Goal: Task Accomplishment & Management: Complete application form

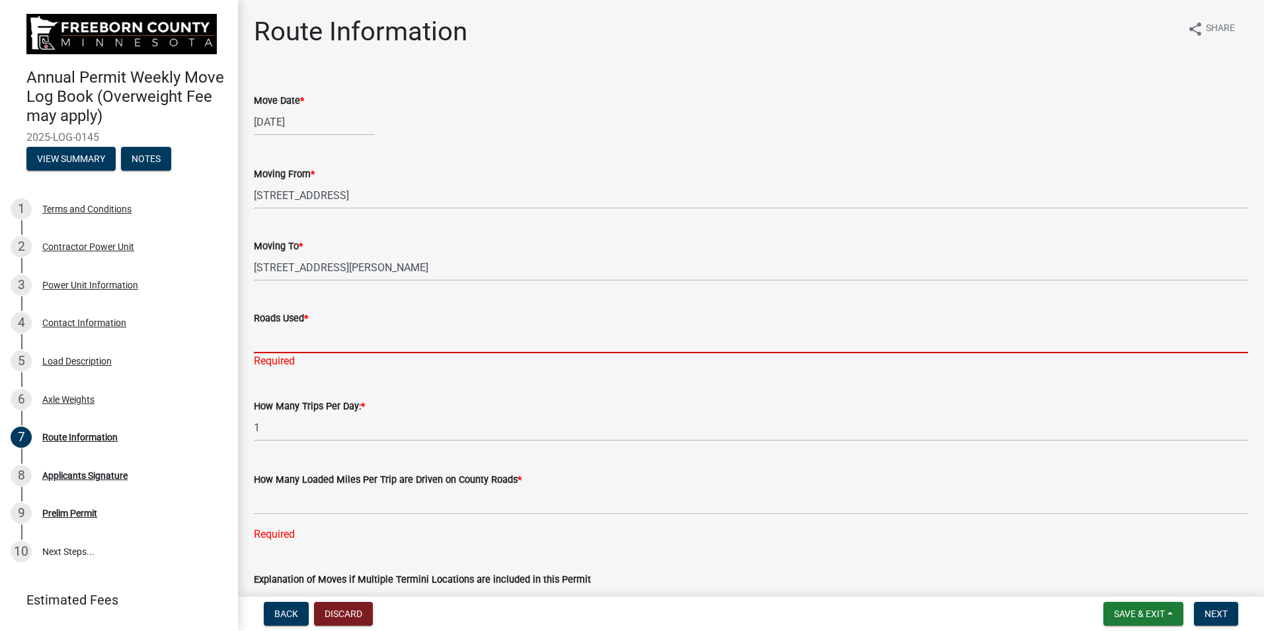
click at [284, 346] on input "Roads Used *" at bounding box center [751, 339] width 994 height 27
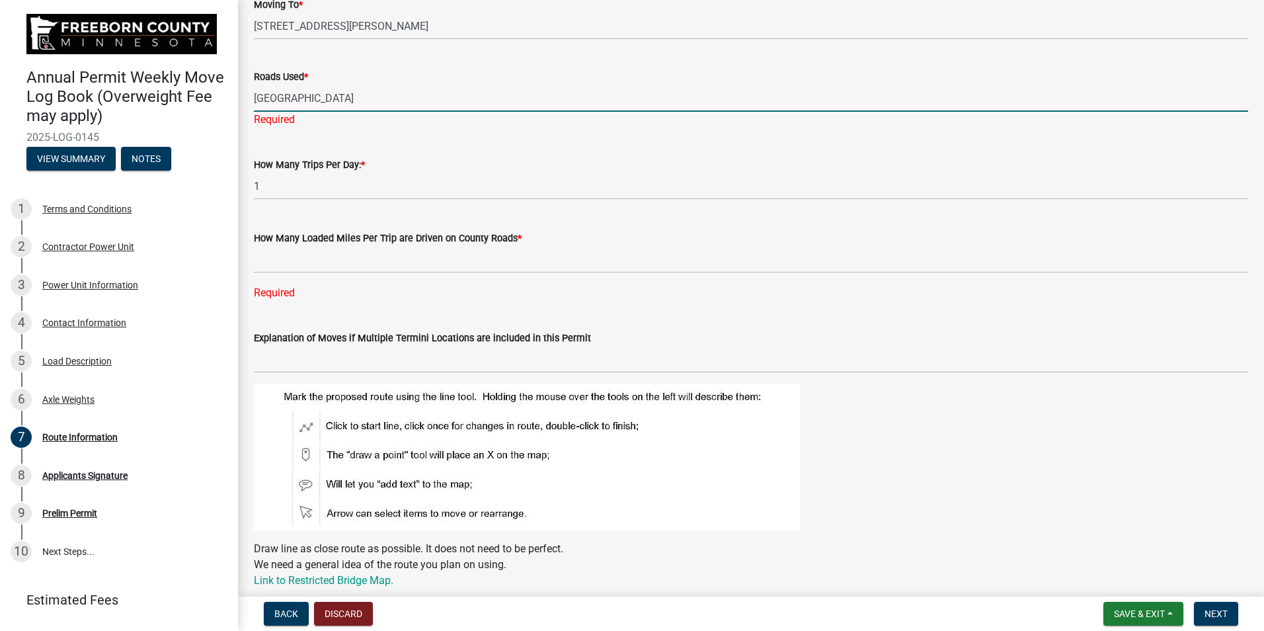
scroll to position [264, 0]
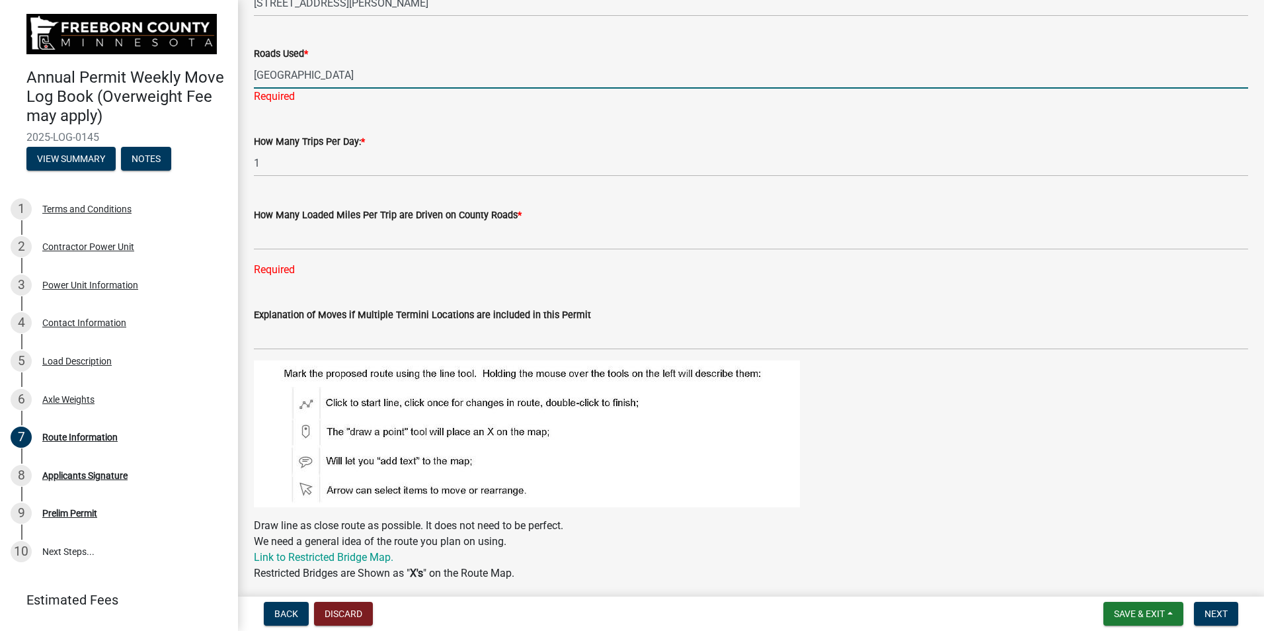
type input "[GEOGRAPHIC_DATA]"
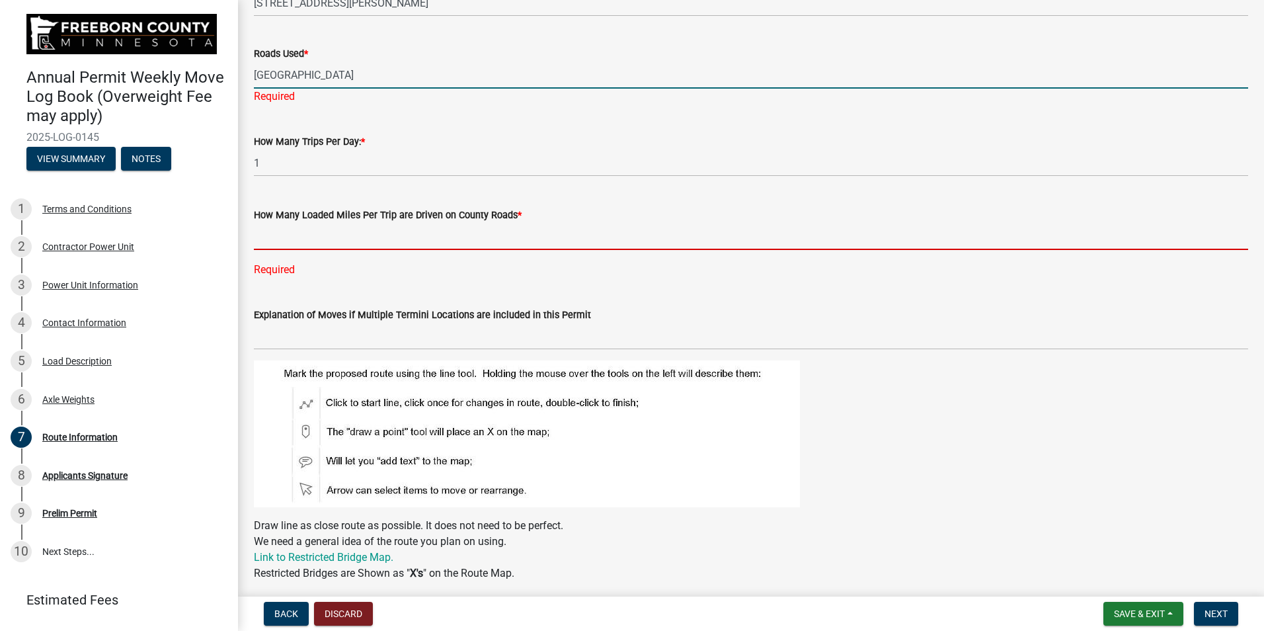
click at [276, 241] on div "How Many Loaded Miles Per Trip are Driven on County Roads * Required" at bounding box center [751, 232] width 994 height 89
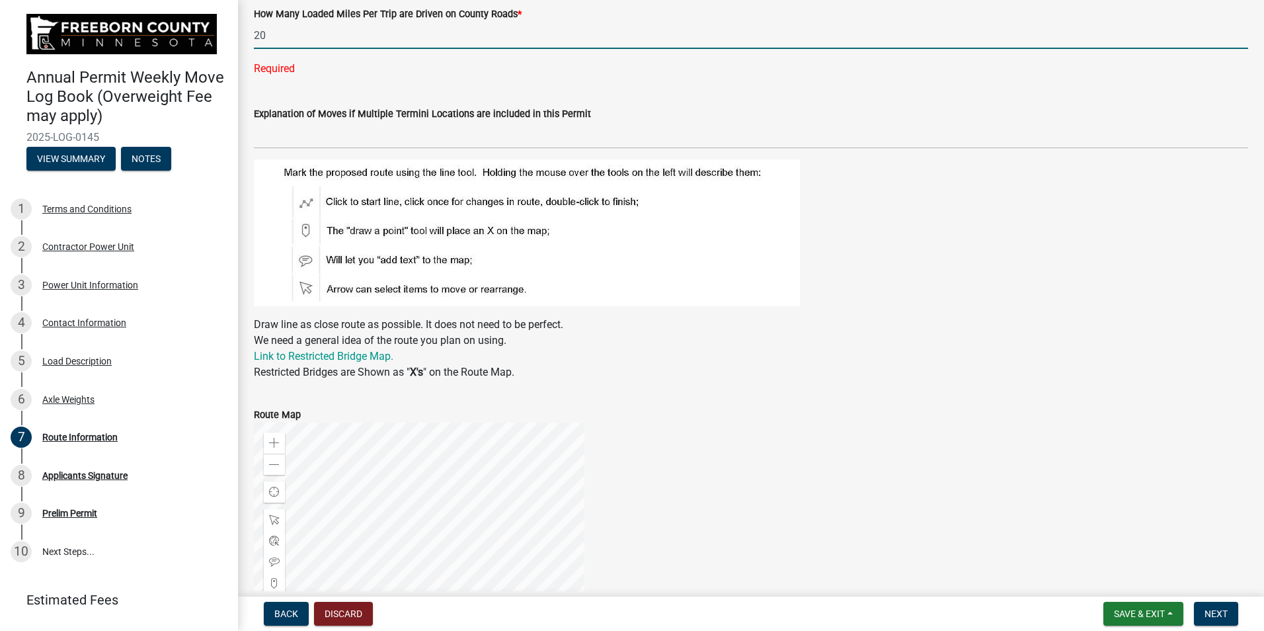
scroll to position [447, 0]
type input "20"
click at [1218, 612] on span "Next" at bounding box center [1215, 613] width 23 height 11
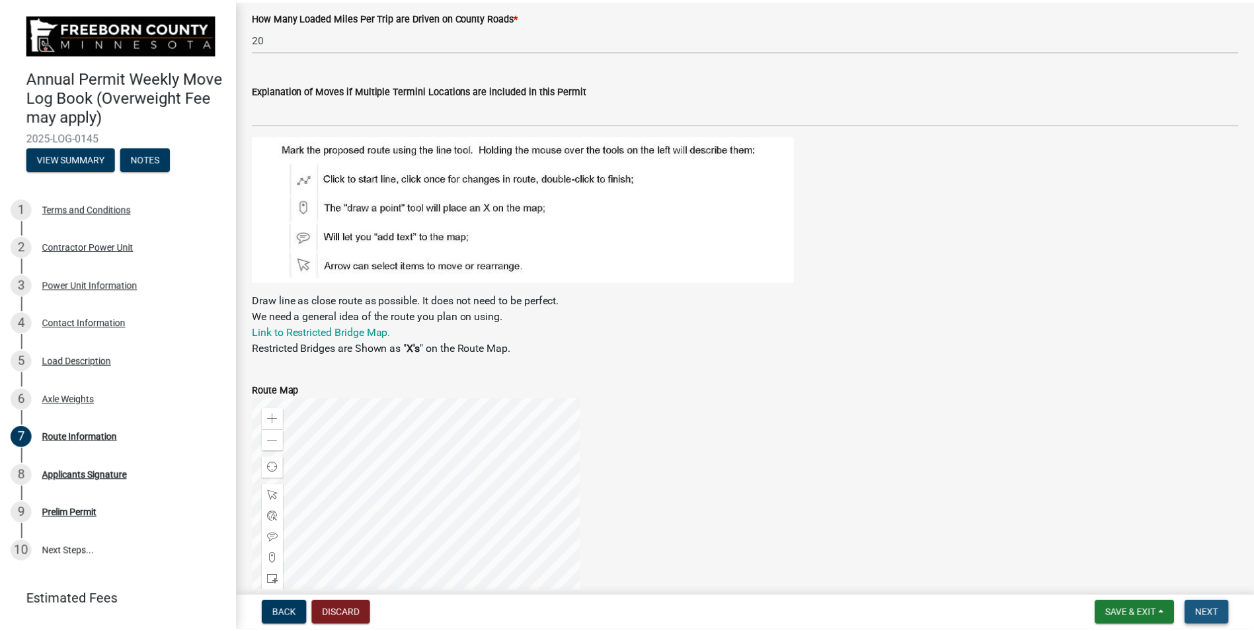
scroll to position [0, 0]
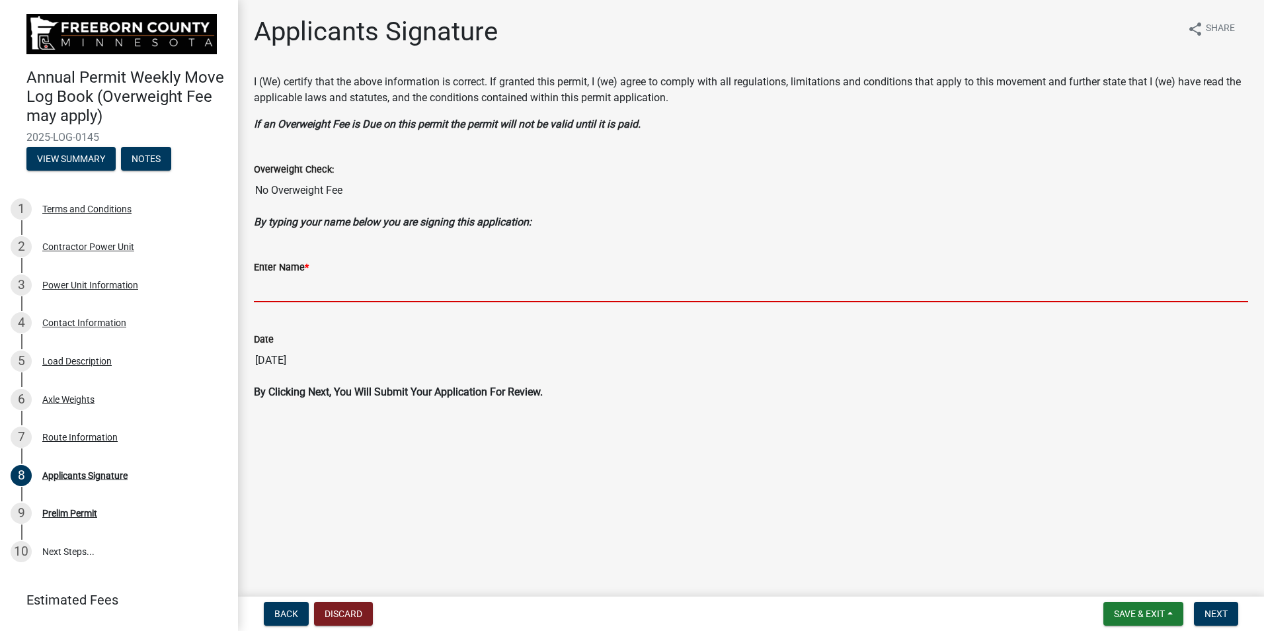
click at [282, 293] on input "Enter Name *" at bounding box center [751, 288] width 994 height 27
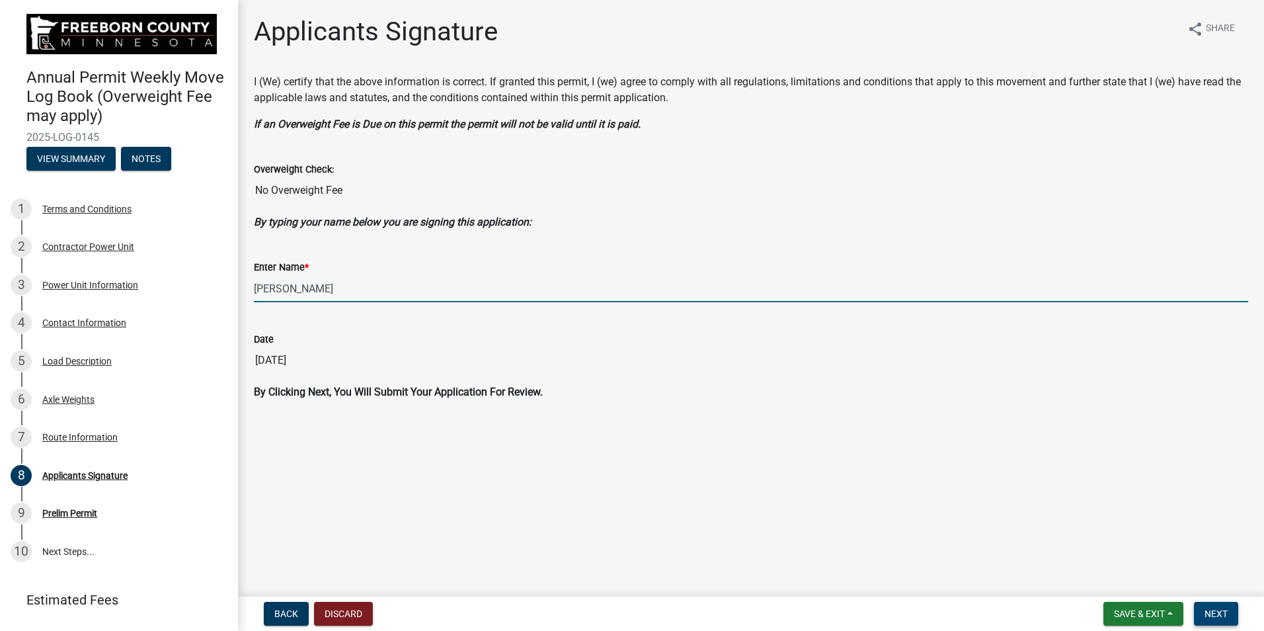
type input "[PERSON_NAME]"
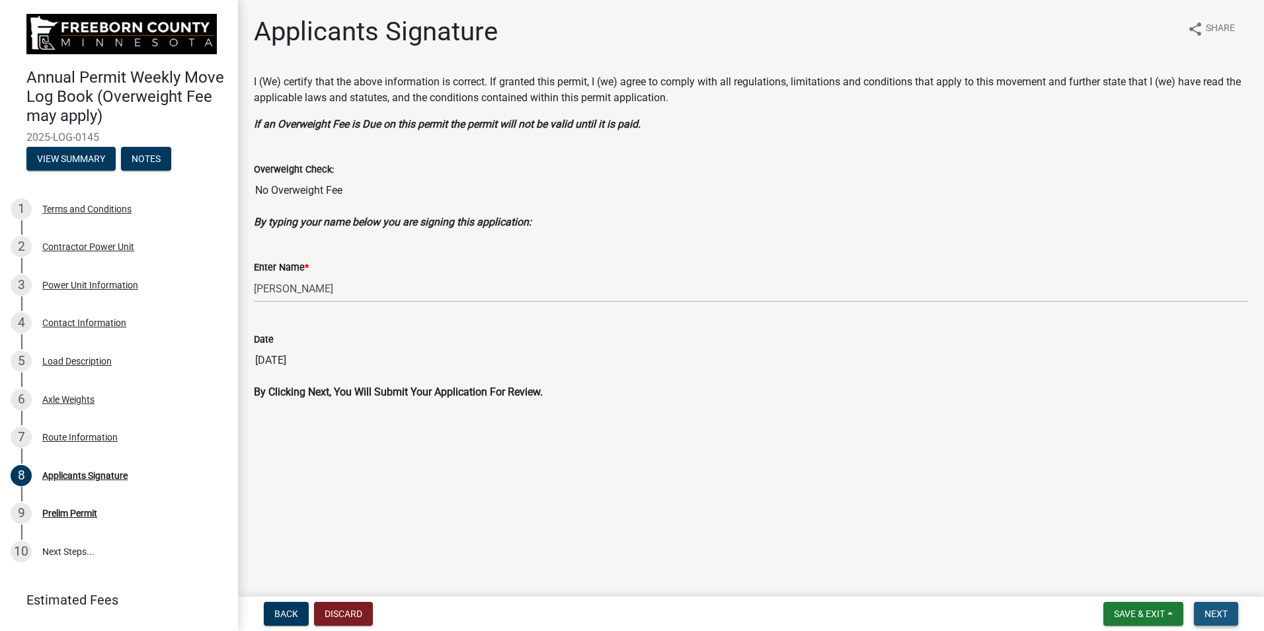
click at [1225, 610] on span "Next" at bounding box center [1215, 613] width 23 height 11
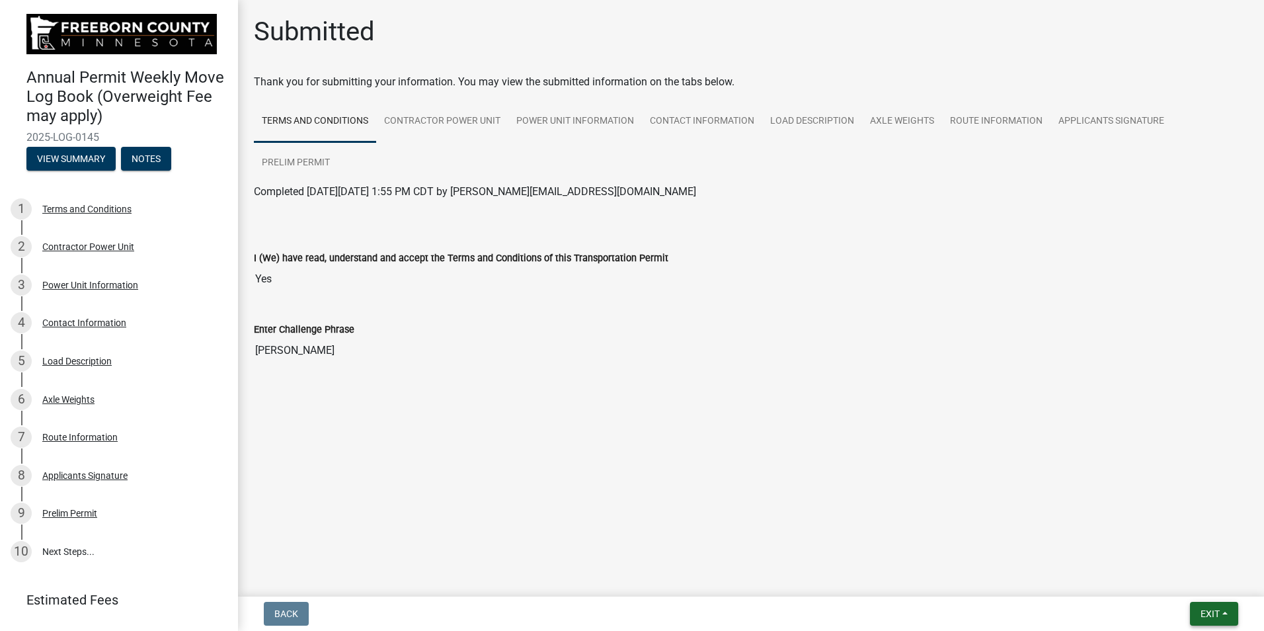
click at [1210, 619] on span "Exit" at bounding box center [1209, 613] width 19 height 11
click at [1185, 581] on button "Save & Exit" at bounding box center [1185, 579] width 106 height 32
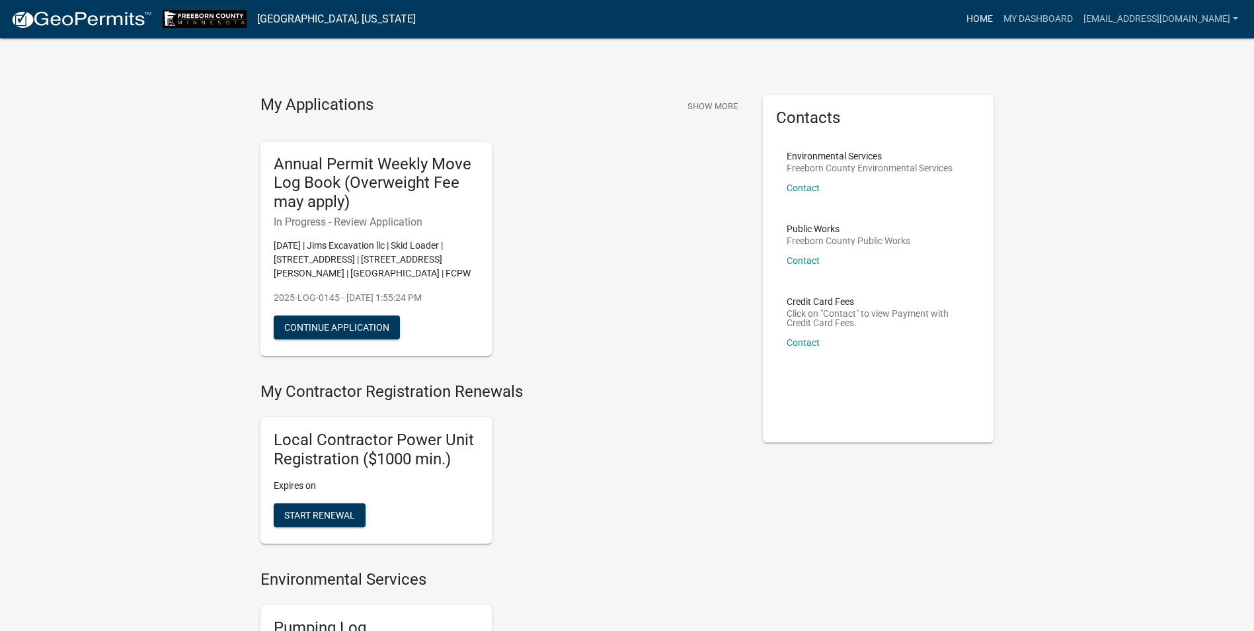
click at [998, 20] on link "Home" at bounding box center [979, 19] width 37 height 25
click at [1073, 13] on link "My Dashboard" at bounding box center [1038, 19] width 80 height 25
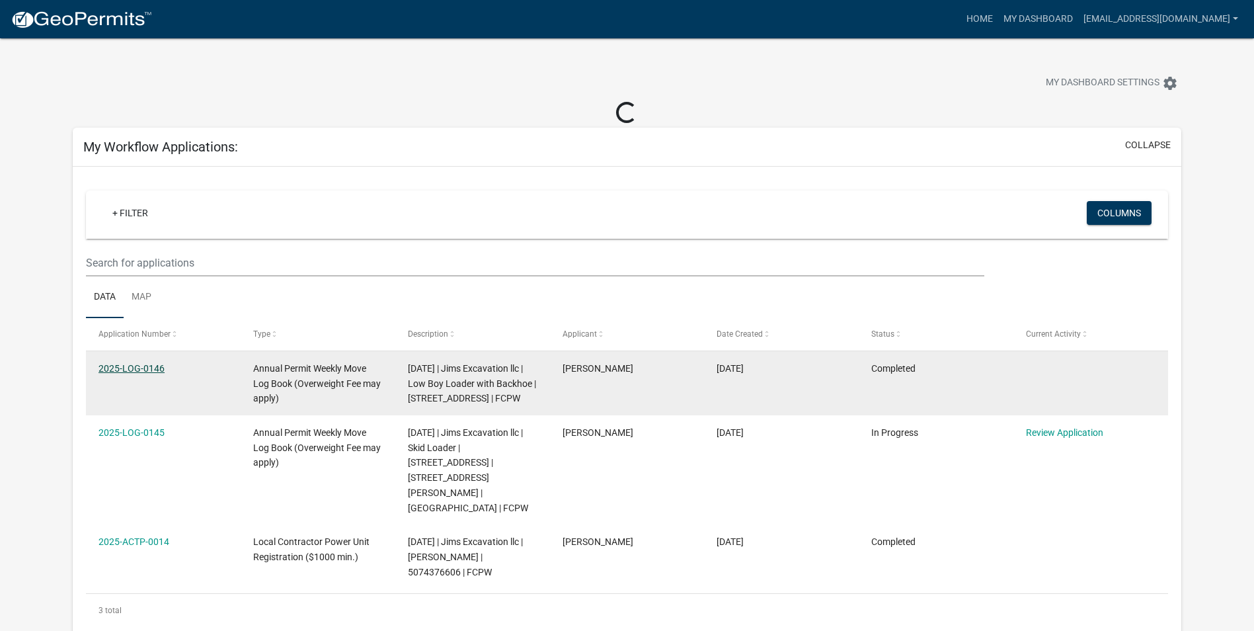
click at [131, 365] on link "2025-LOG-0146" at bounding box center [131, 368] width 66 height 11
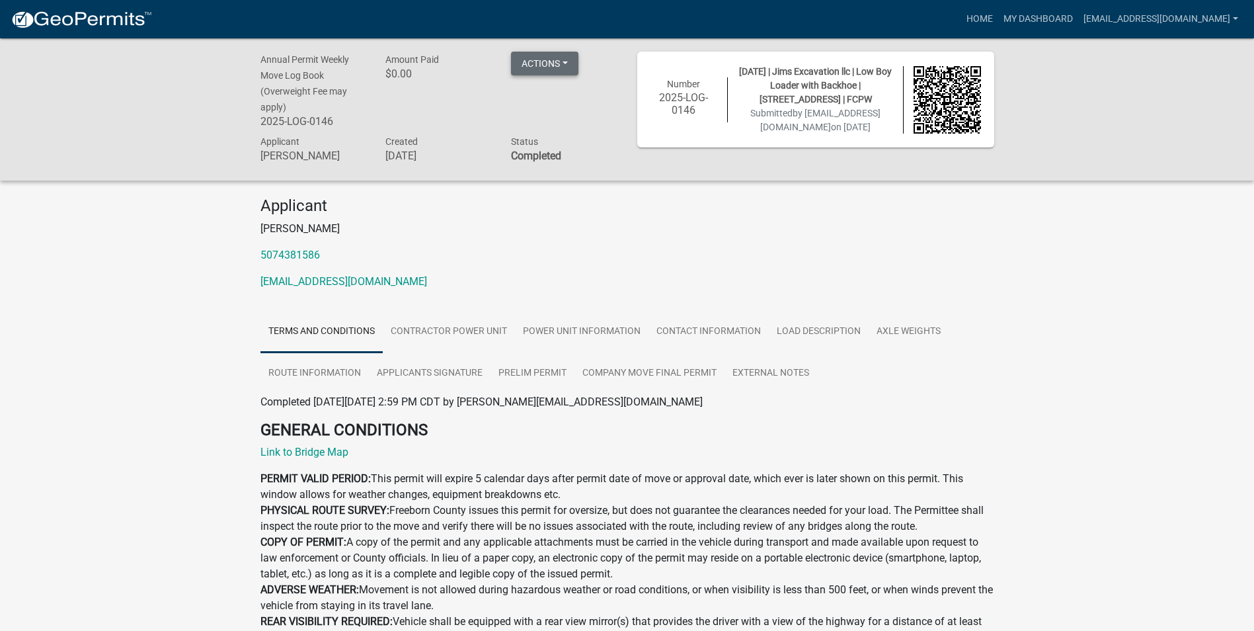
click at [567, 61] on button "Actions" at bounding box center [544, 64] width 67 height 24
click at [439, 75] on h6 "$0.00" at bounding box center [438, 73] width 106 height 13
click at [566, 62] on button "Actions" at bounding box center [544, 64] width 67 height 24
click at [414, 118] on div "Amount Paid $0.00" at bounding box center [438, 92] width 126 height 81
click at [998, 20] on link "Home" at bounding box center [979, 19] width 37 height 25
